Goal: Information Seeking & Learning: Learn about a topic

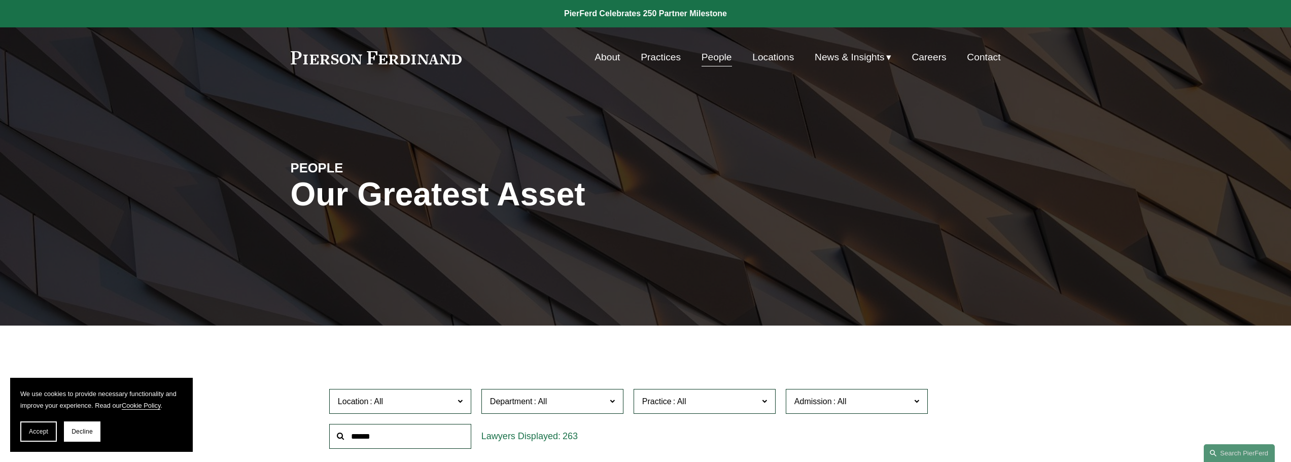
click at [444, 396] on span "Location" at bounding box center [396, 402] width 116 height 14
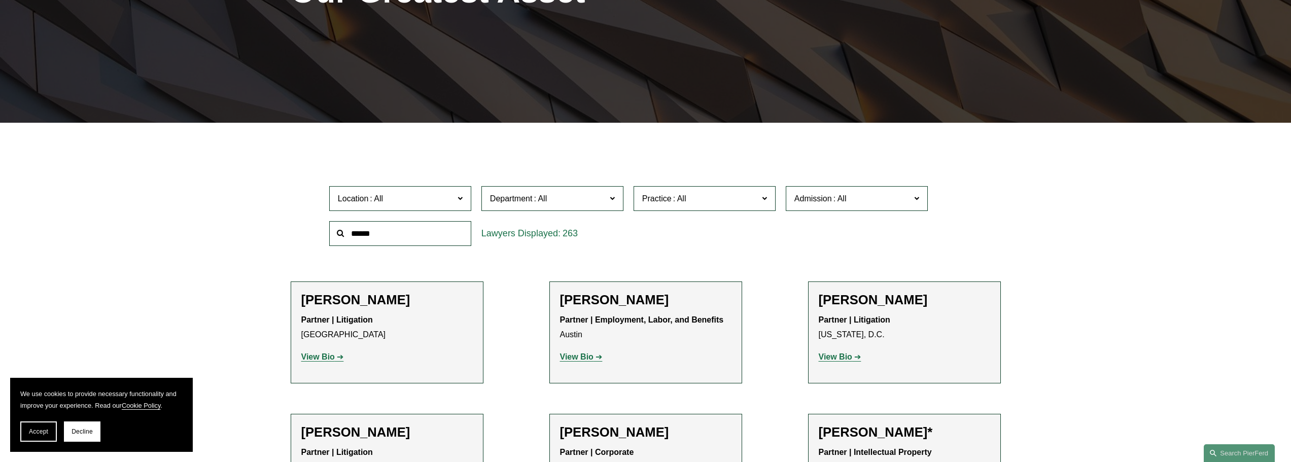
scroll to position [101, 0]
click at [0, 0] on link "[GEOGRAPHIC_DATA]" at bounding box center [0, 0] width 0 height 0
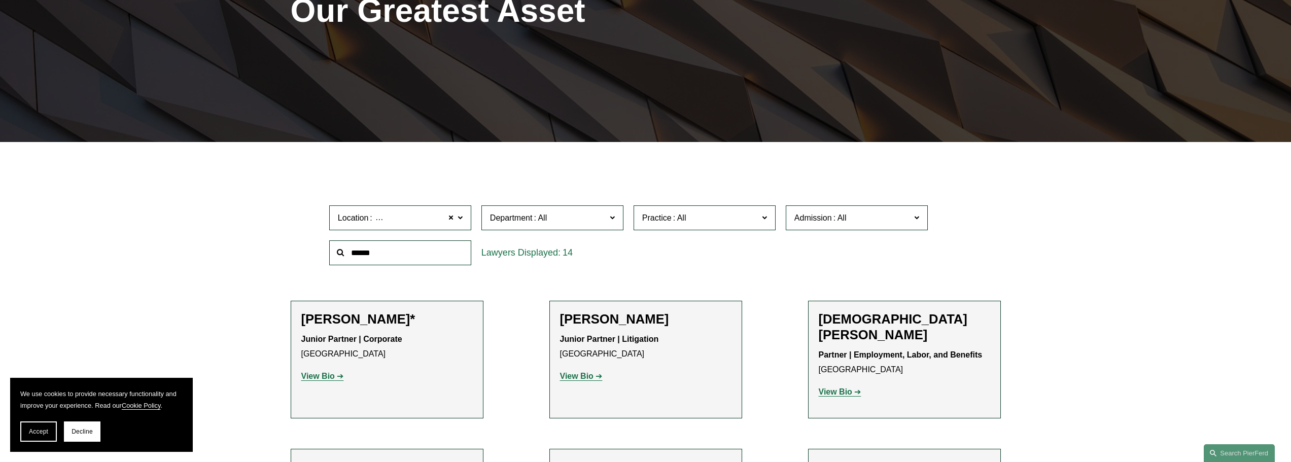
scroll to position [203, 0]
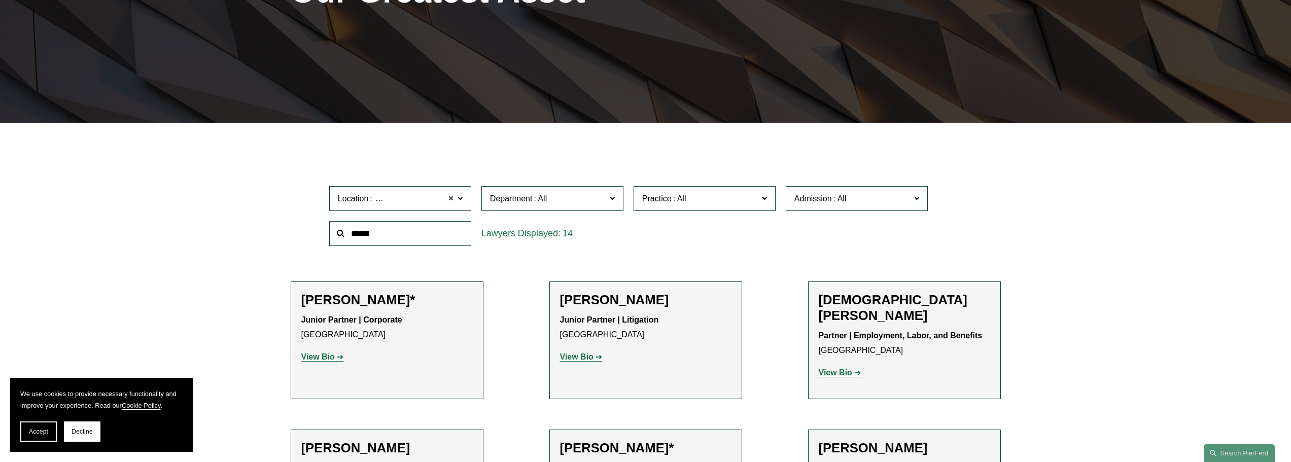
click at [451, 200] on span at bounding box center [451, 198] width 6 height 13
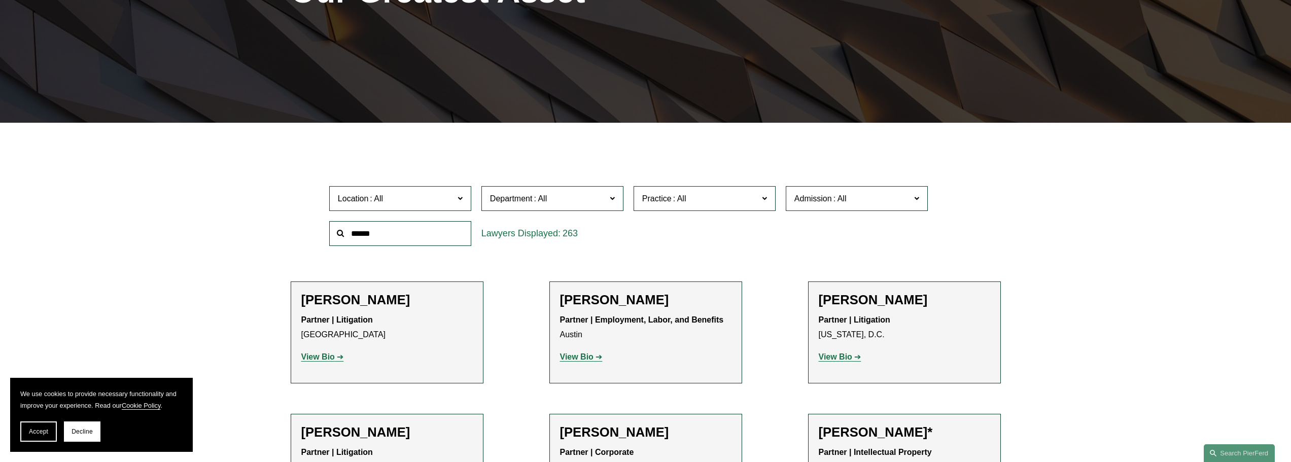
click at [738, 203] on span "Practice" at bounding box center [700, 199] width 116 height 14
click at [0, 0] on link "Bankruptcy, Financial Restructuring, and Reorganization" at bounding box center [0, 0] width 0 height 0
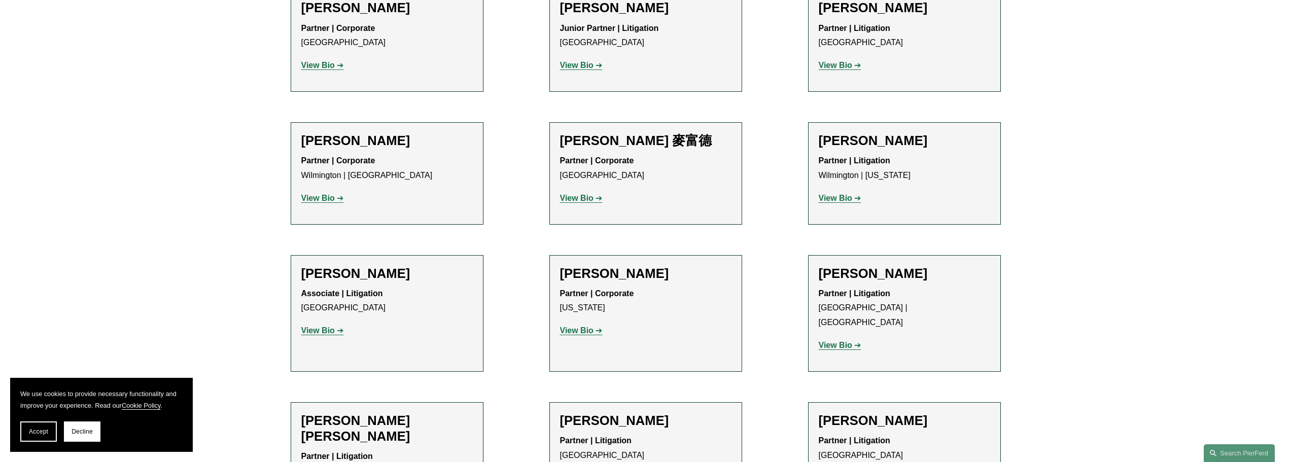
scroll to position [761, 0]
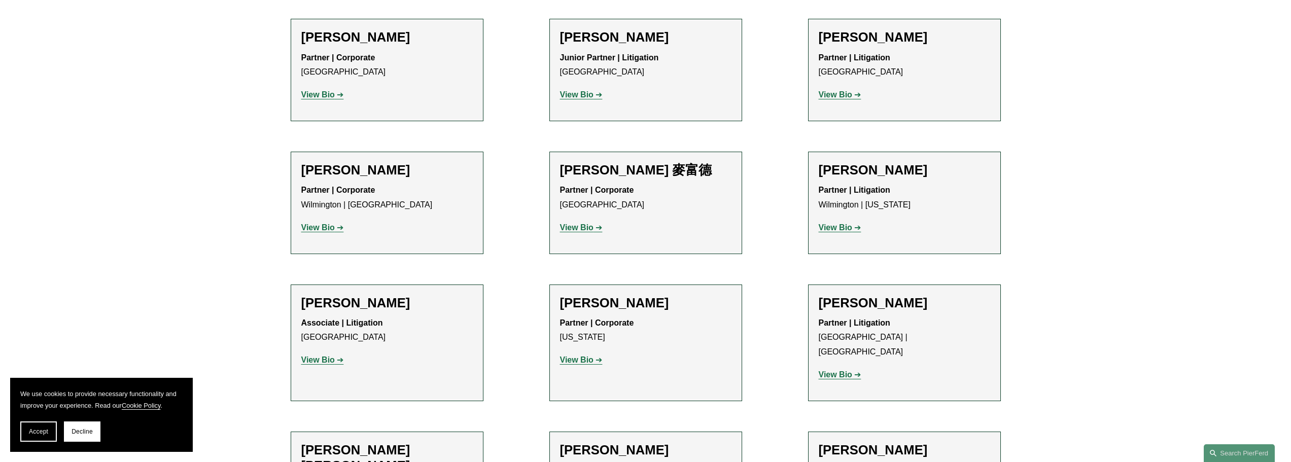
click at [322, 223] on strong "View Bio" at bounding box center [317, 227] width 33 height 9
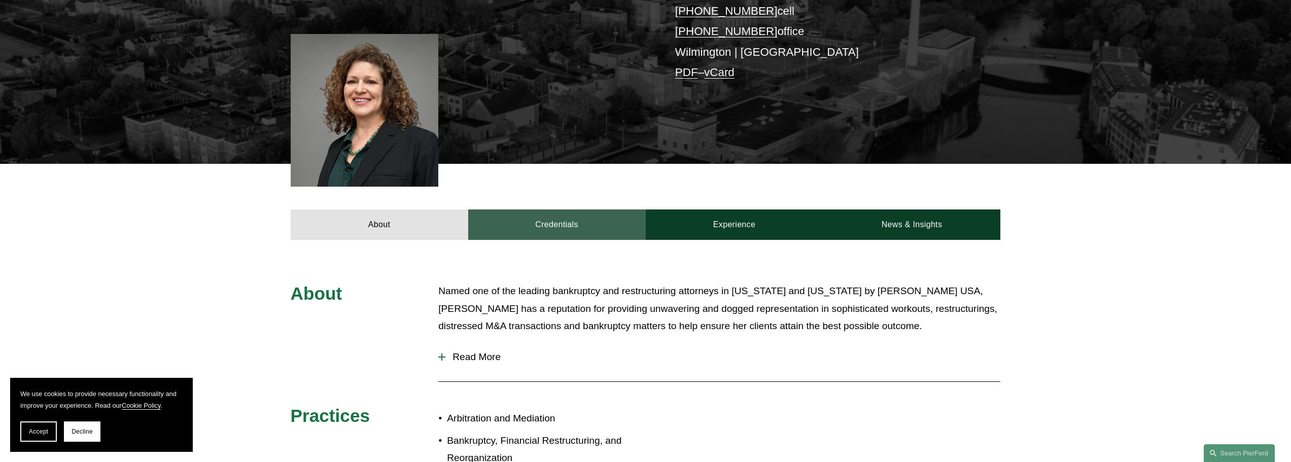
scroll to position [254, 0]
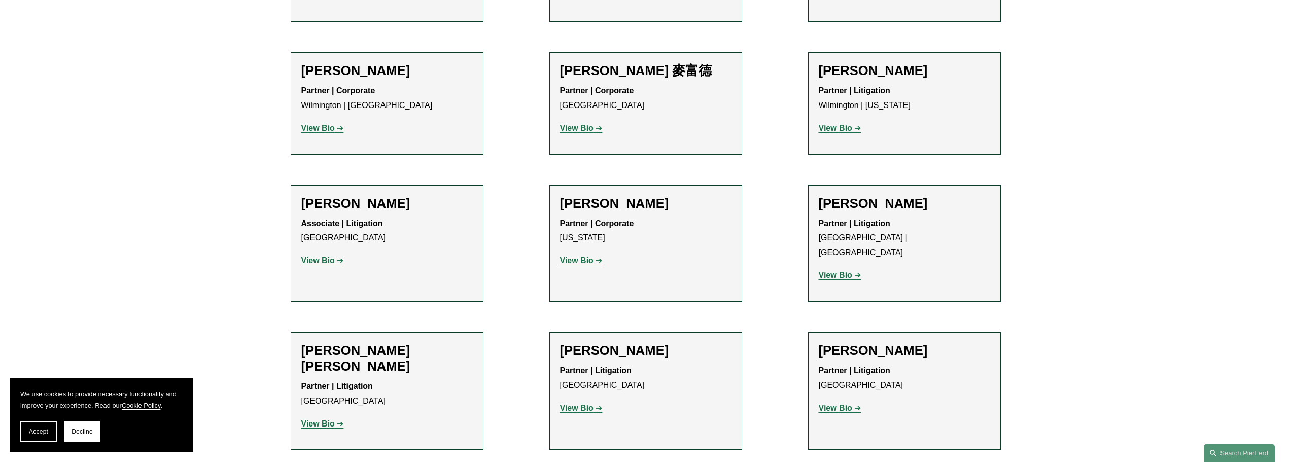
scroll to position [868, 0]
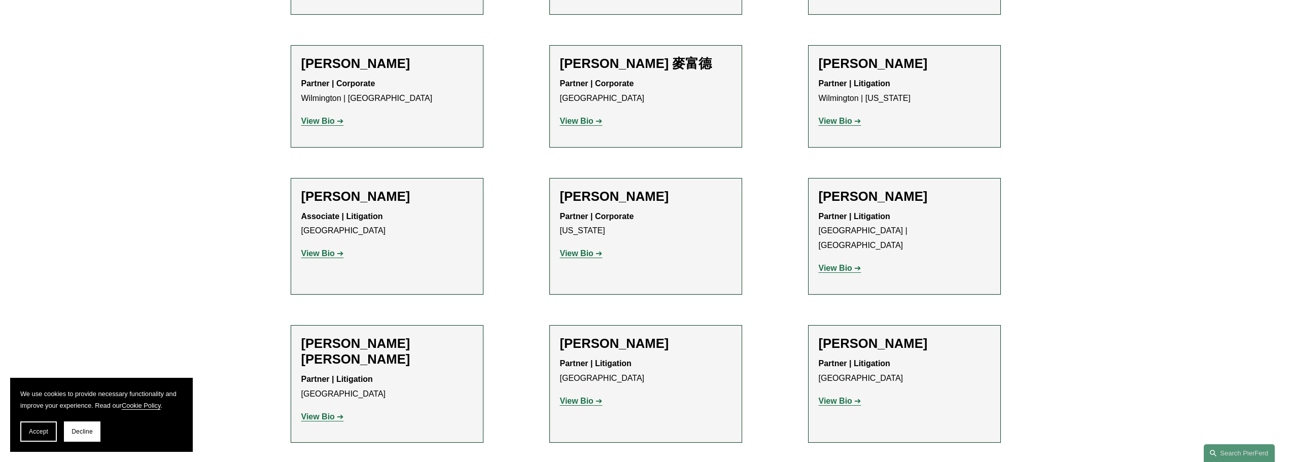
click at [321, 413] on strong "View Bio" at bounding box center [317, 417] width 33 height 9
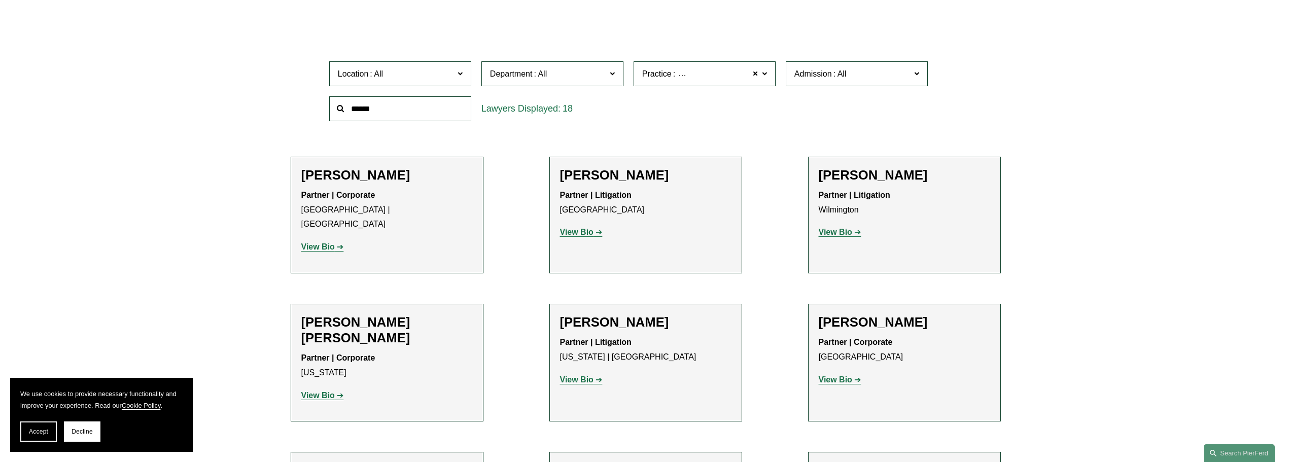
scroll to position [310, 0]
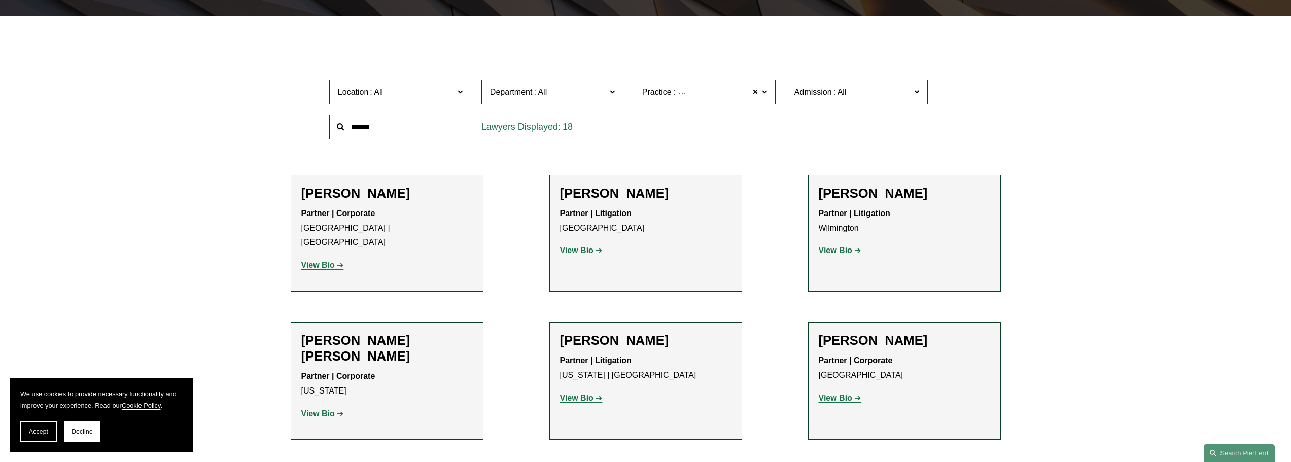
click at [836, 248] on strong "View Bio" at bounding box center [835, 250] width 33 height 9
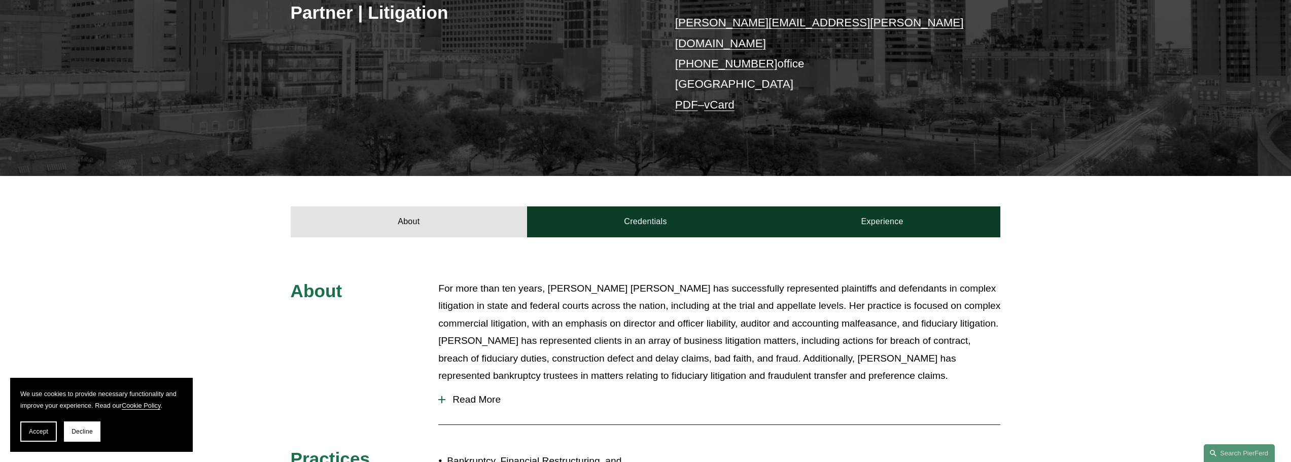
scroll to position [254, 0]
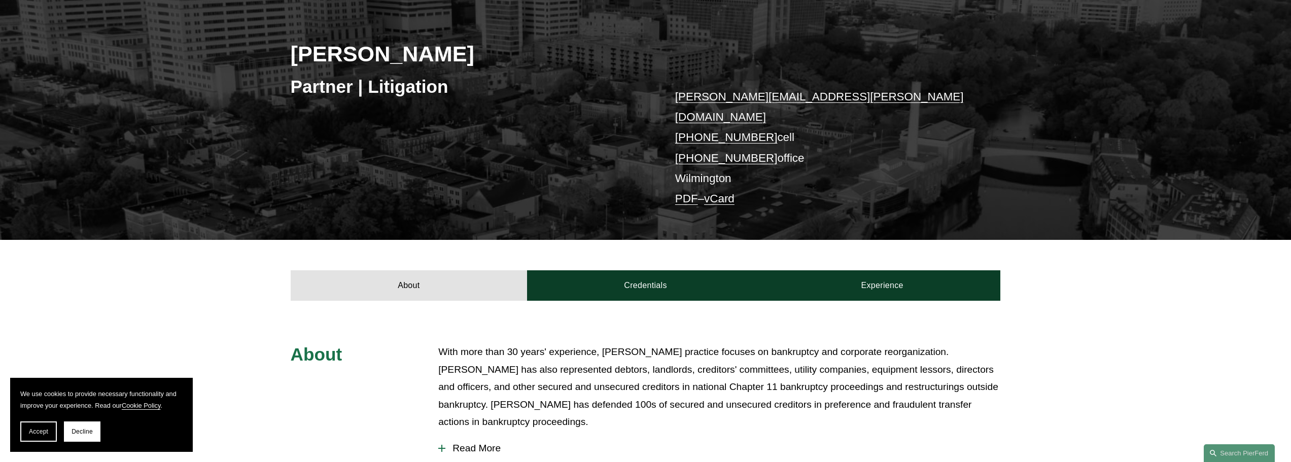
scroll to position [203, 0]
